Goal: Communication & Community: Connect with others

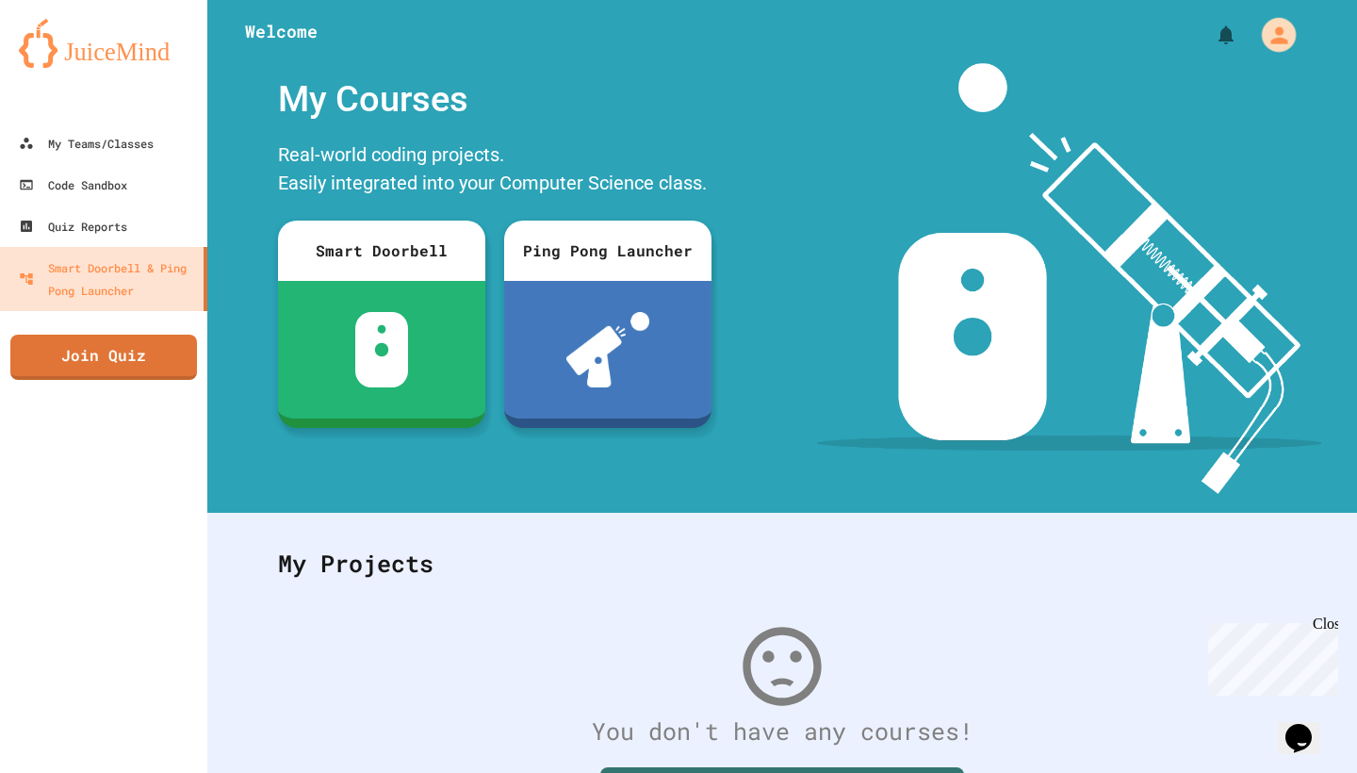
click at [1272, 22] on icon "My Account" at bounding box center [1277, 34] width 25 height 25
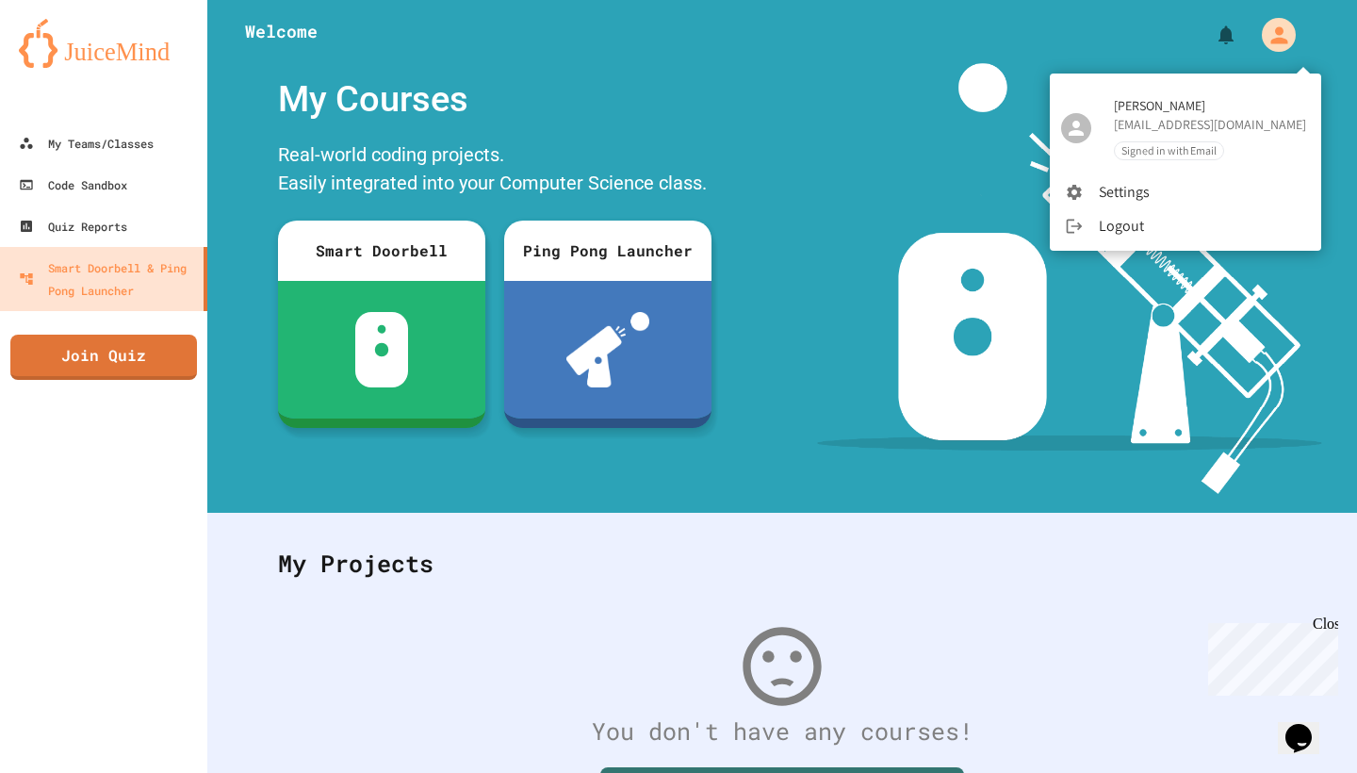
click at [137, 145] on div at bounding box center [678, 386] width 1357 height 773
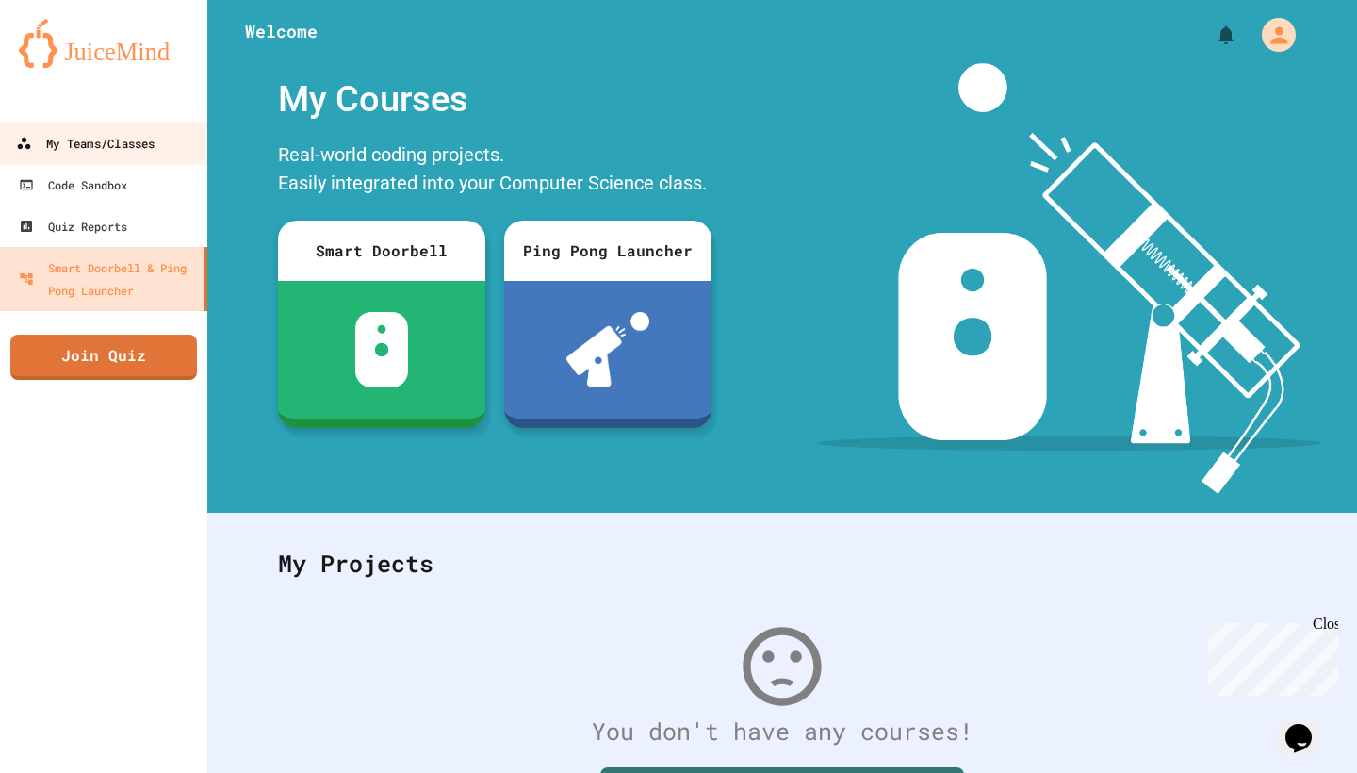
click at [87, 134] on div "My Teams/Classes" at bounding box center [85, 144] width 138 height 24
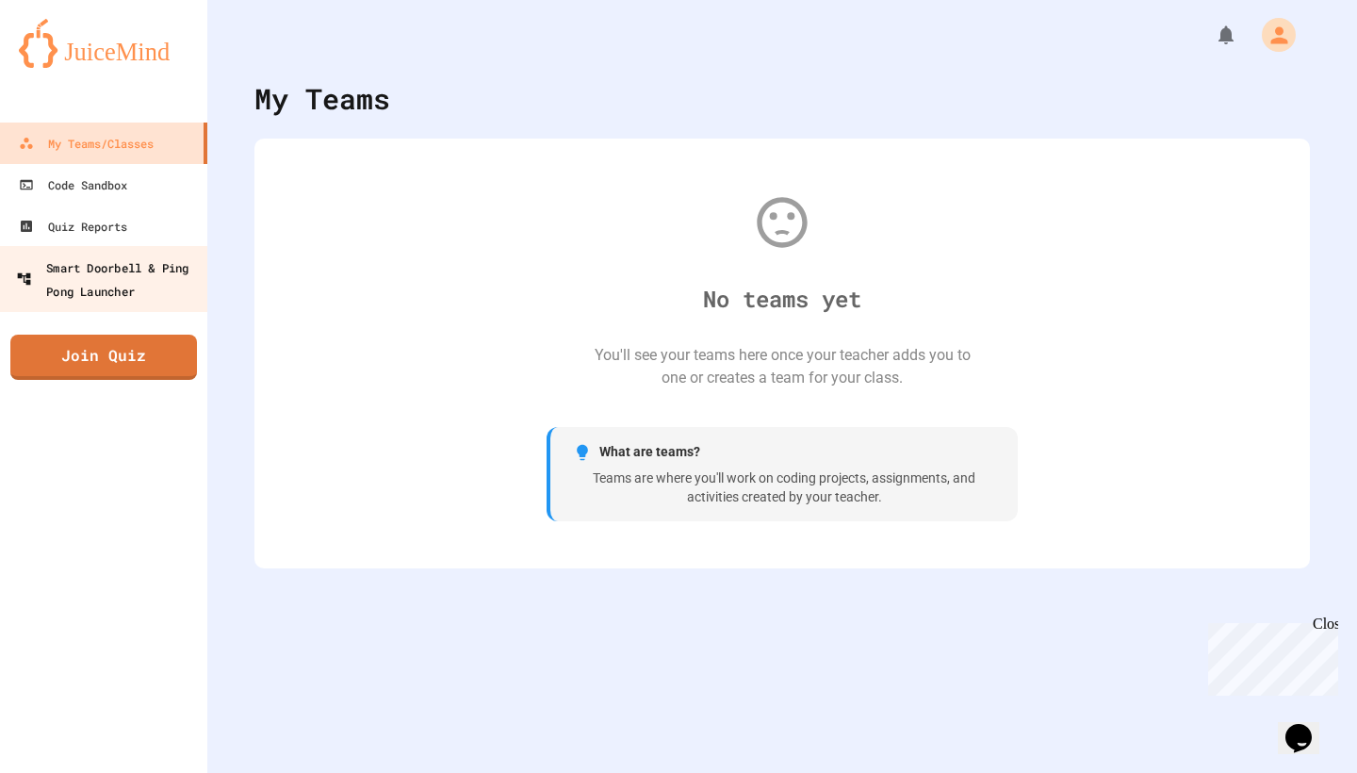
click at [104, 256] on div "Smart Doorbell & Ping Pong Launcher" at bounding box center [109, 278] width 187 height 46
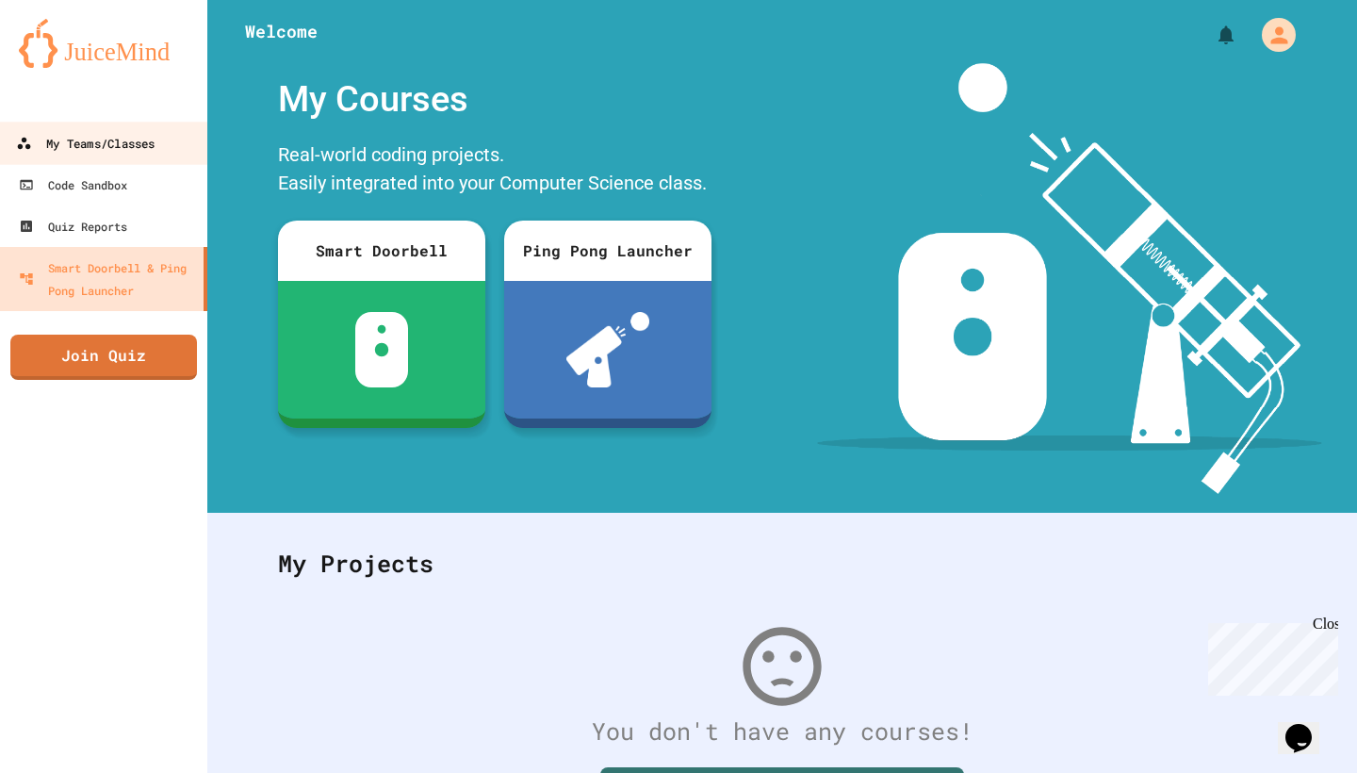
click at [67, 147] on div "My Teams/Classes" at bounding box center [85, 144] width 138 height 24
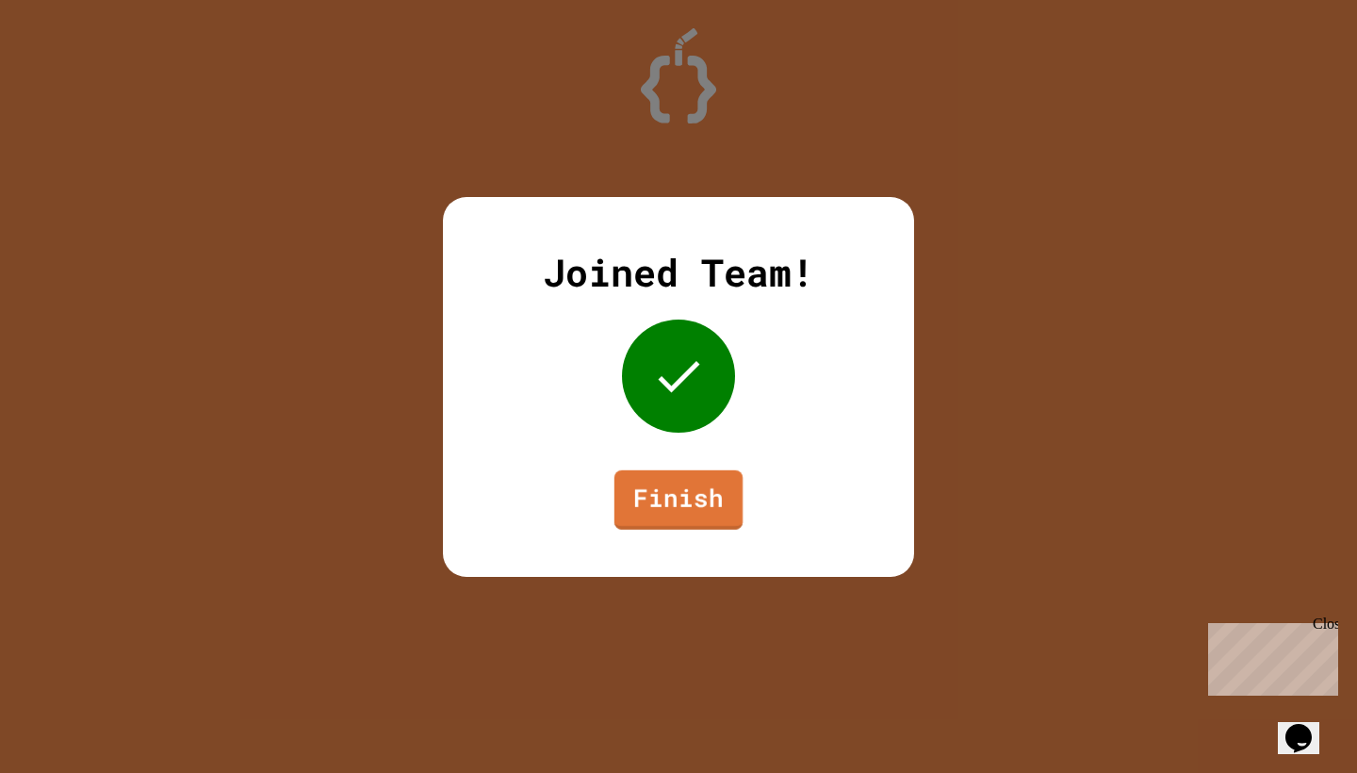
click at [686, 493] on link "Finish" at bounding box center [678, 498] width 128 height 59
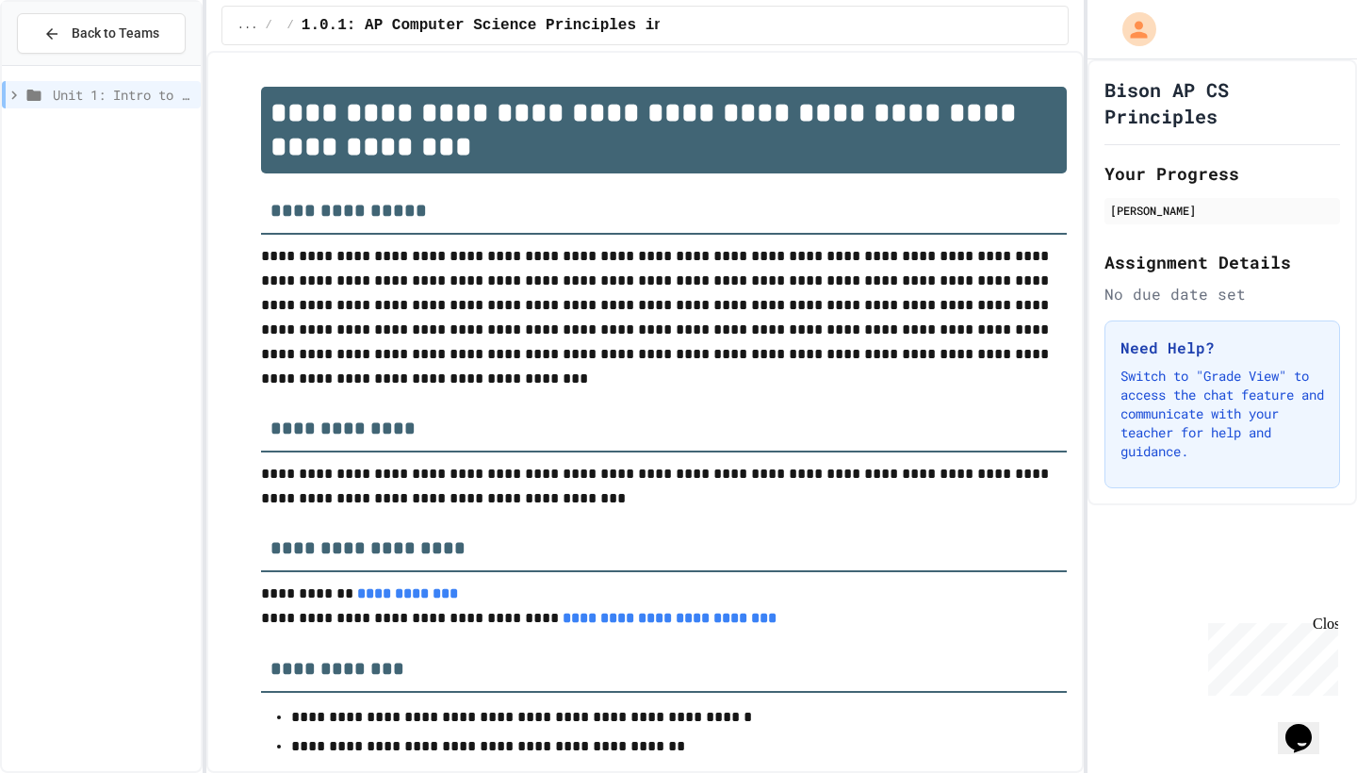
scroll to position [108, 0]
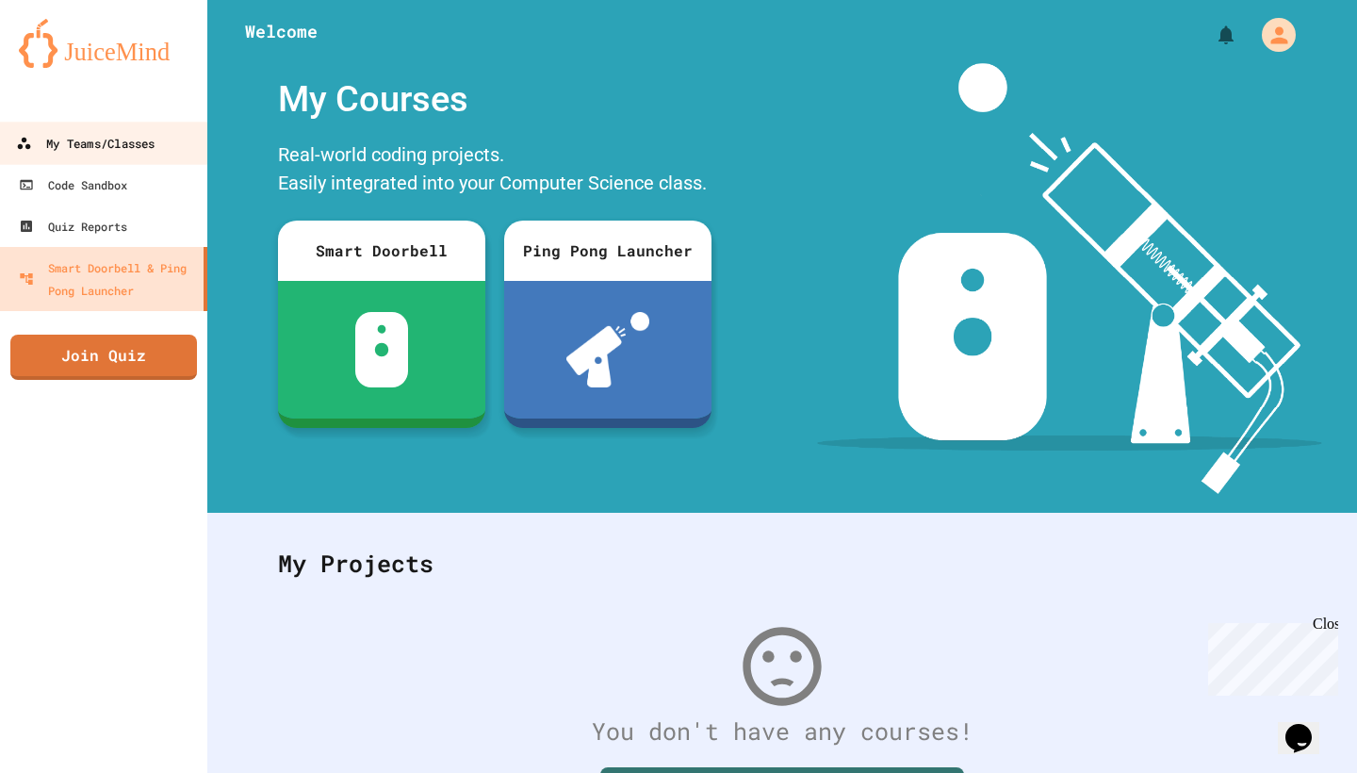
click at [144, 126] on link "My Teams/Classes" at bounding box center [104, 143] width 214 height 42
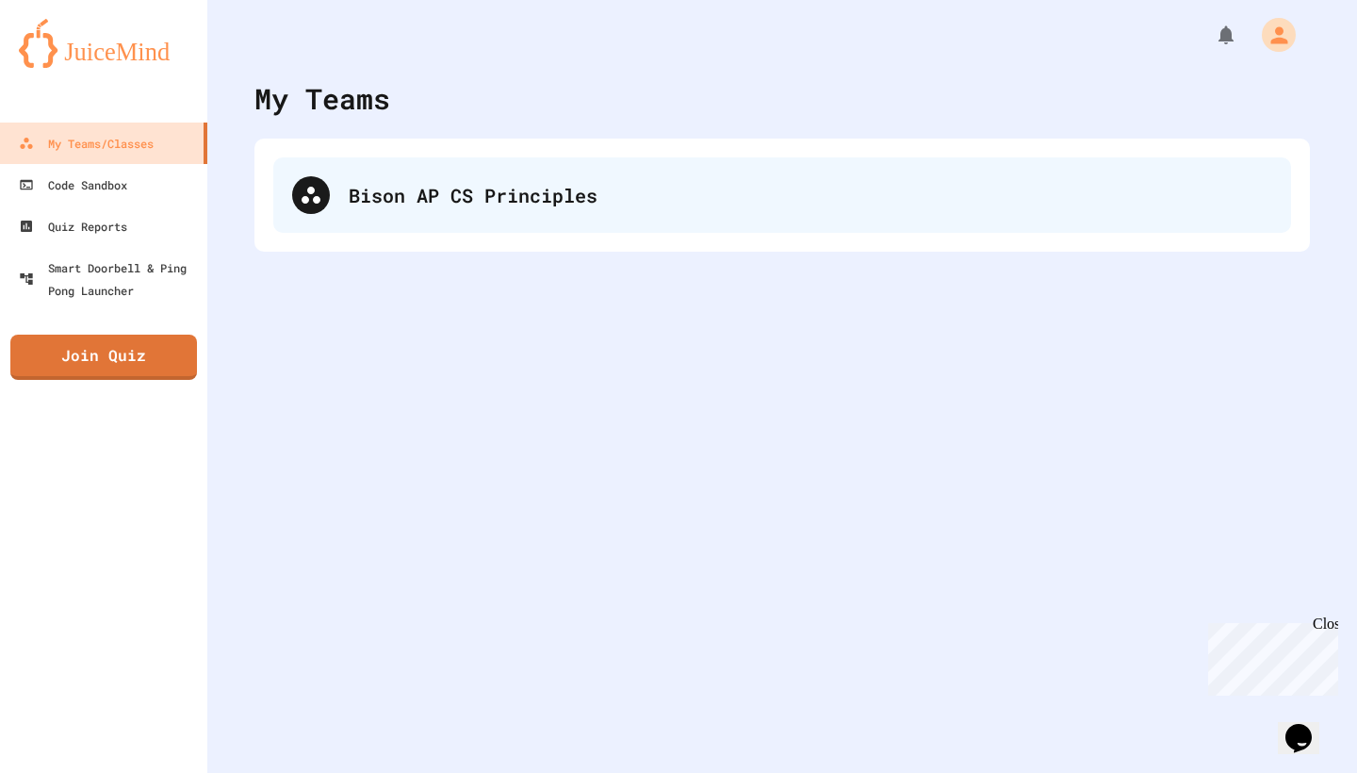
click at [520, 209] on div "Bison AP CS Principles" at bounding box center [781, 194] width 1017 height 75
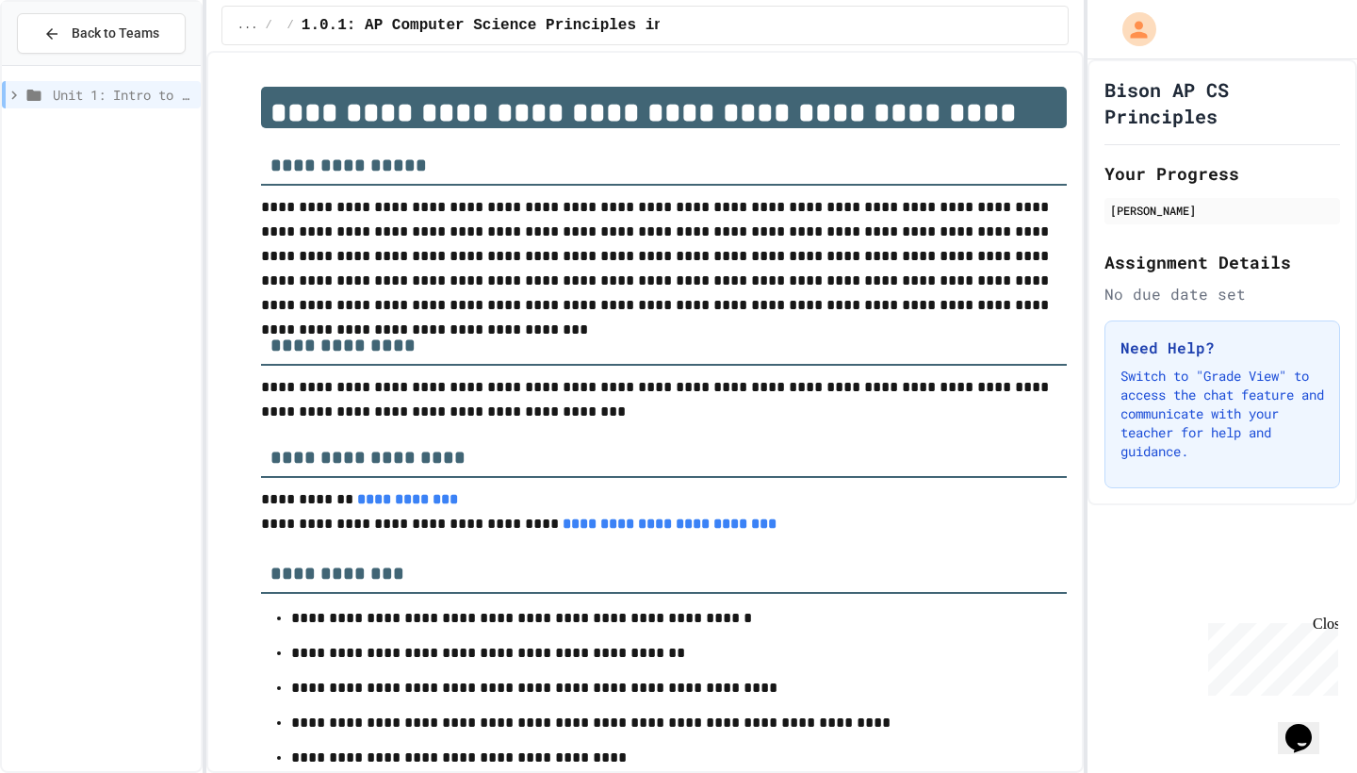
scroll to position [108, 0]
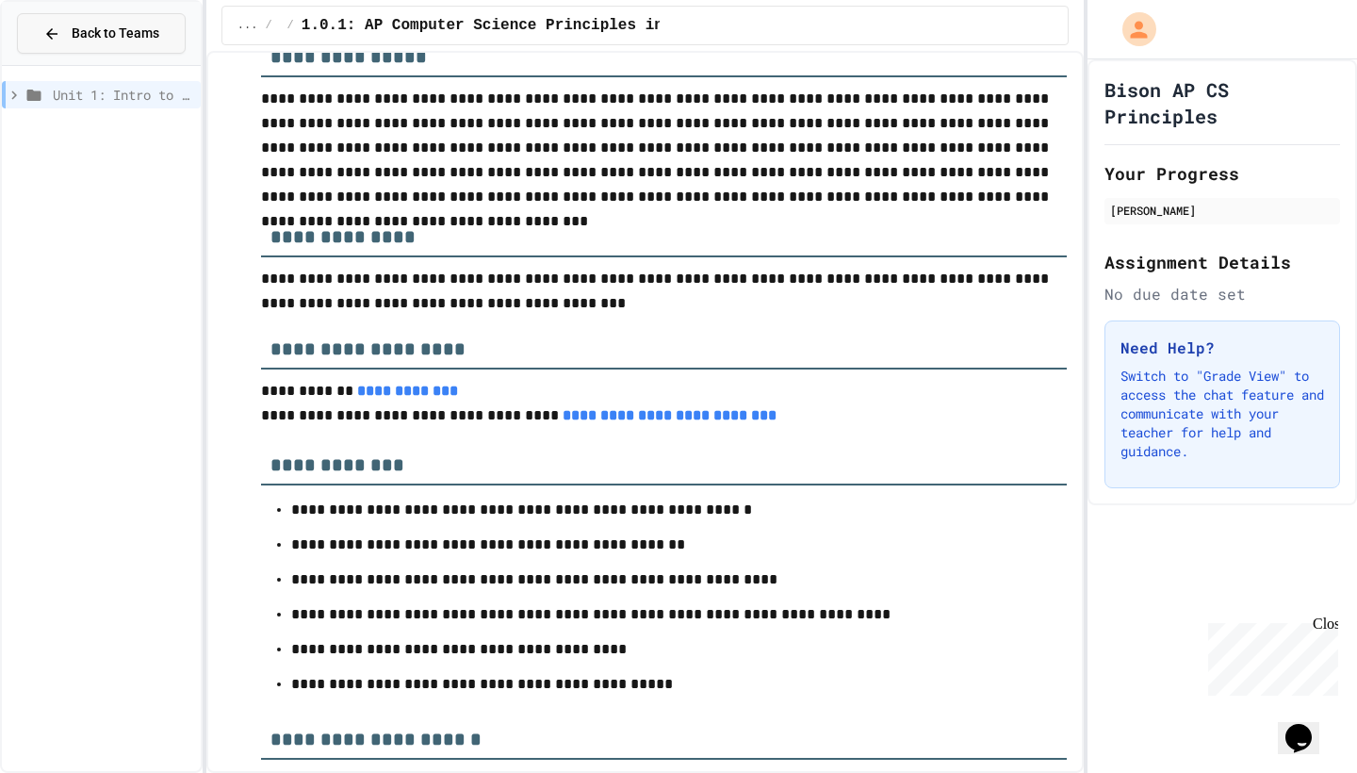
click at [77, 48] on button "Back to Teams" at bounding box center [101, 33] width 169 height 41
